Goal: Check status: Check status

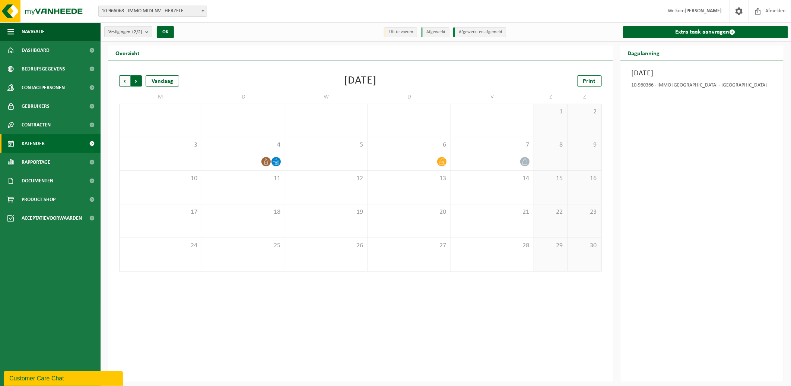
click at [123, 81] on span "Vorige" at bounding box center [124, 80] width 11 height 11
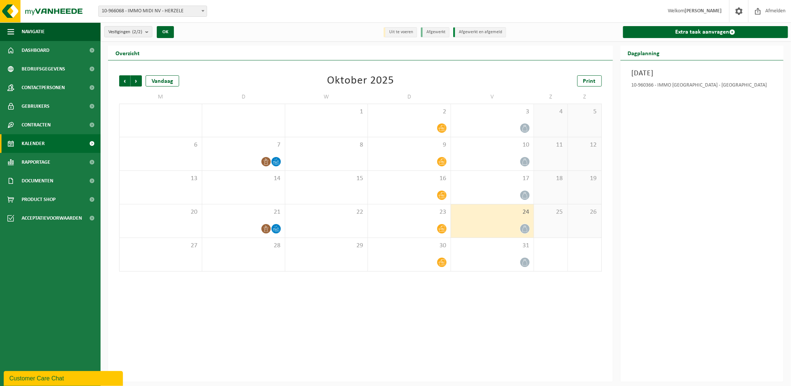
click at [123, 81] on span "Vorige" at bounding box center [124, 80] width 11 height 11
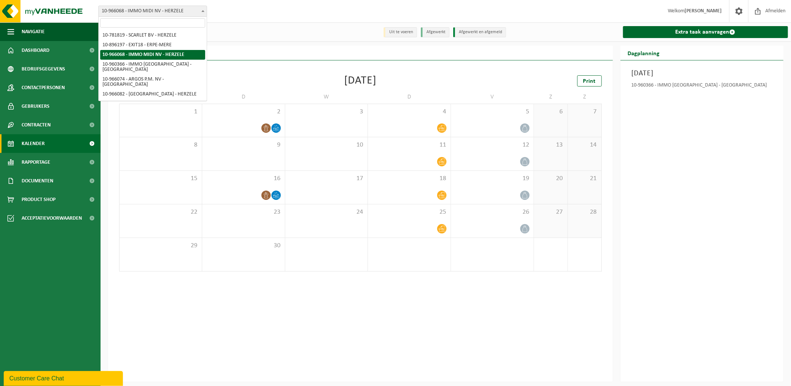
click at [204, 10] on b at bounding box center [203, 11] width 3 height 2
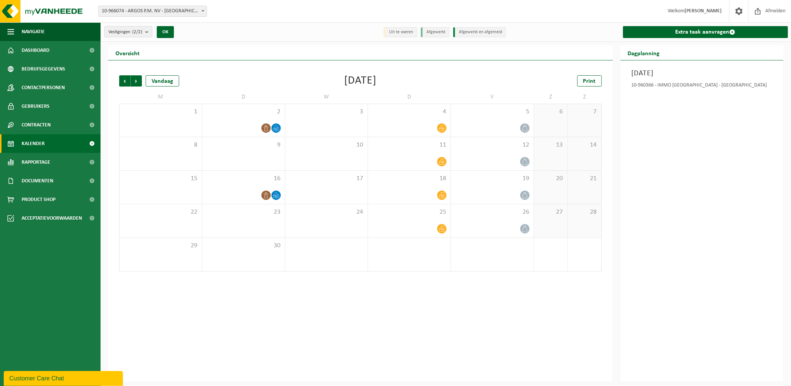
select select "152740"
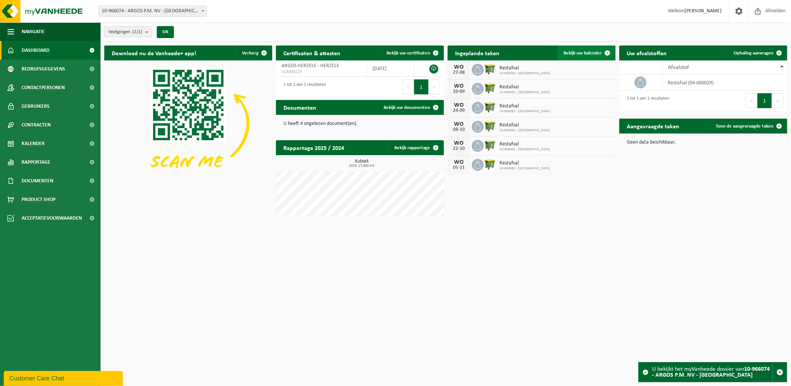
click at [594, 51] on span "Bekijk uw kalender" at bounding box center [583, 53] width 38 height 5
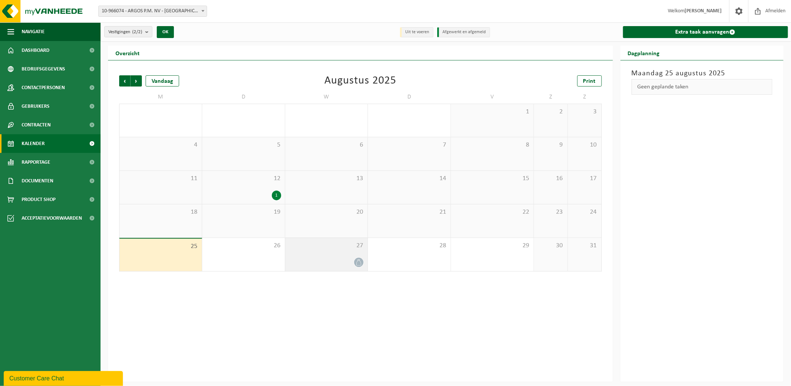
click at [349, 262] on div at bounding box center [326, 262] width 75 height 10
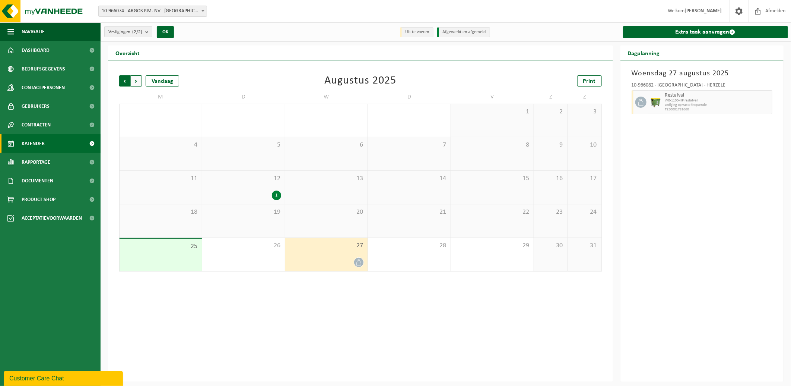
click at [133, 81] on span "Volgende" at bounding box center [136, 80] width 11 height 11
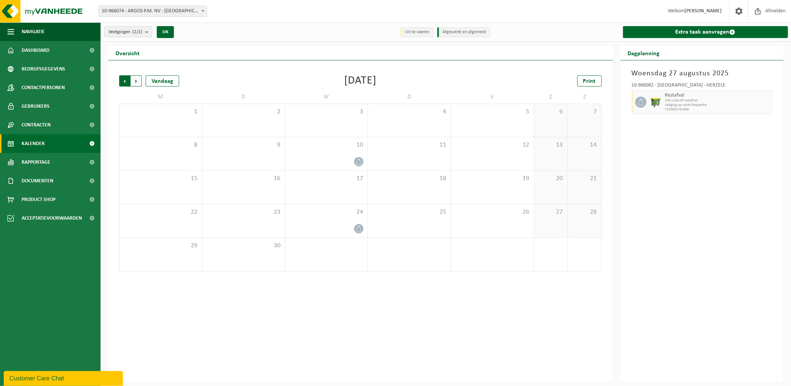
click at [135, 81] on span "Volgende" at bounding box center [136, 80] width 11 height 11
